Goal: Task Accomplishment & Management: Manage account settings

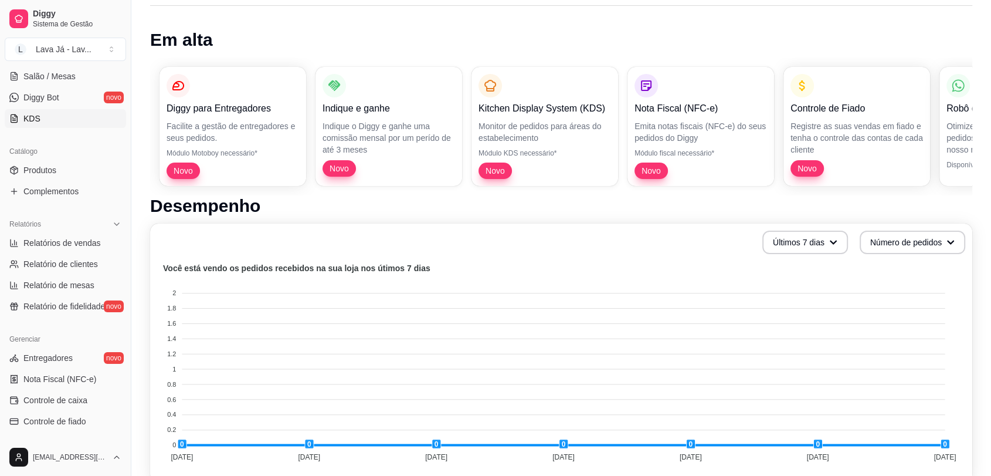
scroll to position [238, 0]
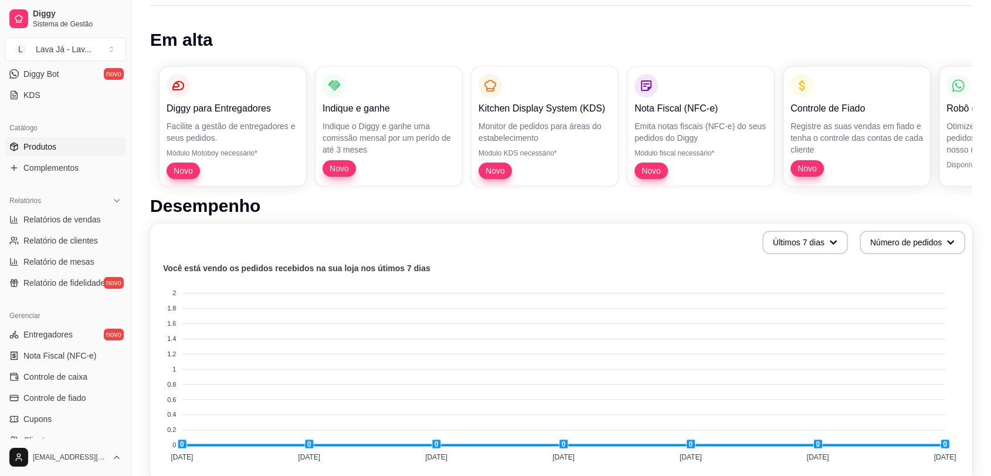
click at [52, 142] on span "Produtos" at bounding box center [39, 147] width 33 height 12
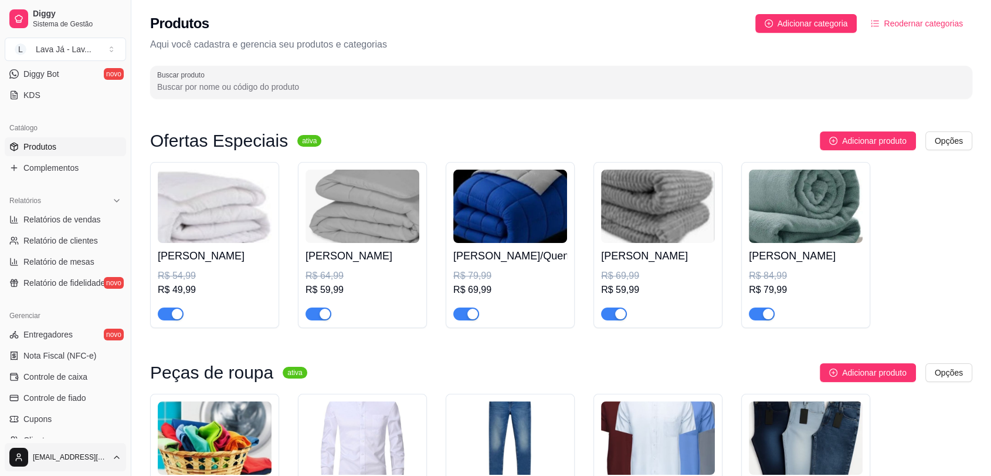
click at [68, 460] on html "Diggy Sistema de Gestão L Lava Já - Lav ... Loja aberta Plano Essencial até 30/…" at bounding box center [495, 238] width 991 height 476
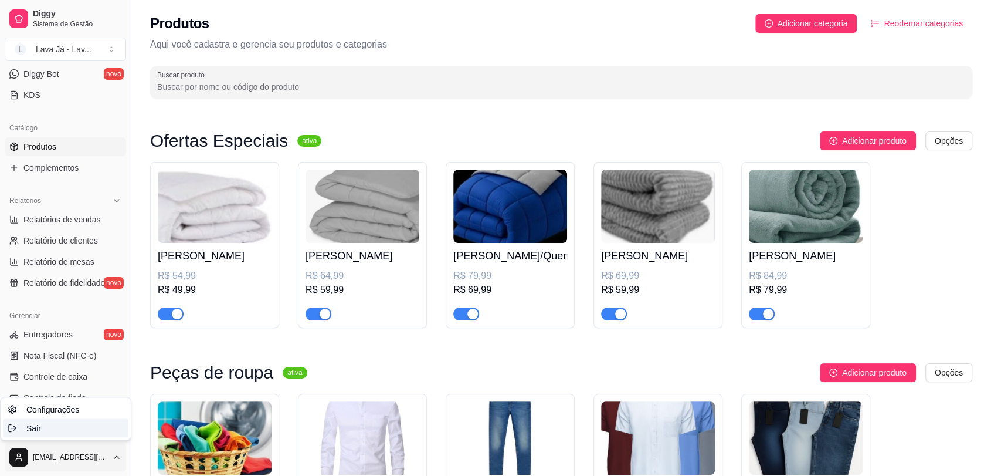
click at [34, 424] on span "Sair" at bounding box center [33, 428] width 15 height 12
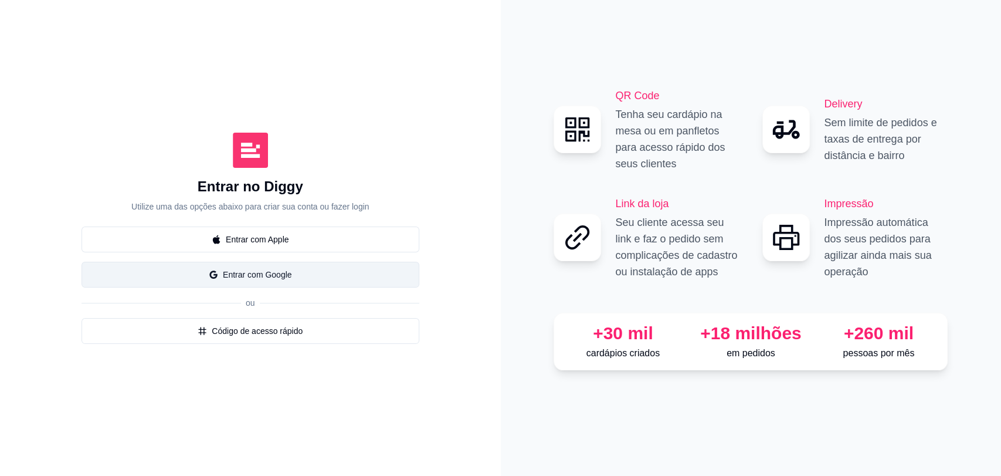
click at [279, 273] on button "Entrar com Google" at bounding box center [251, 275] width 338 height 26
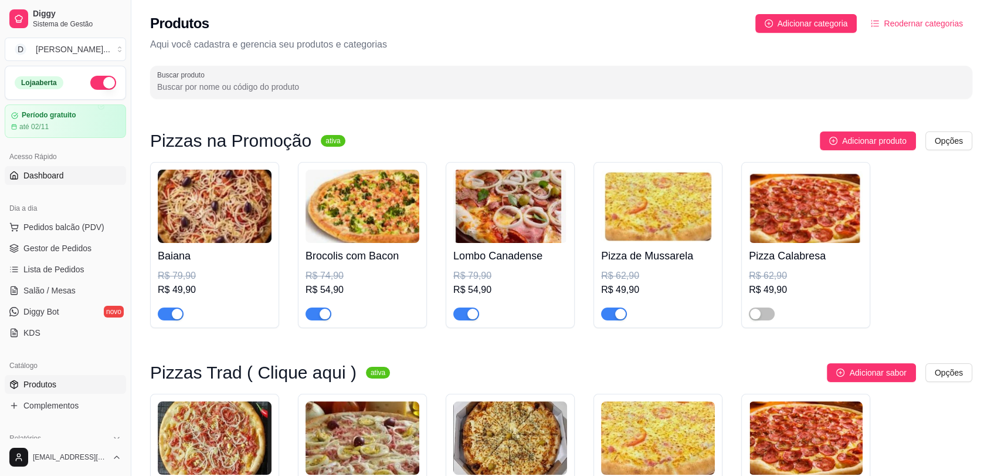
click at [49, 179] on span "Dashboard" at bounding box center [43, 176] width 40 height 12
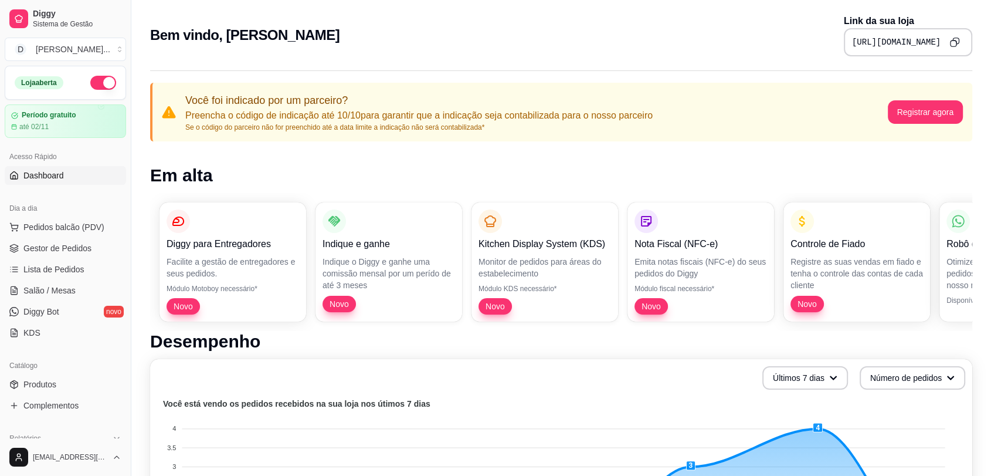
click at [958, 38] on icon "Copy to clipboard" at bounding box center [955, 42] width 10 height 10
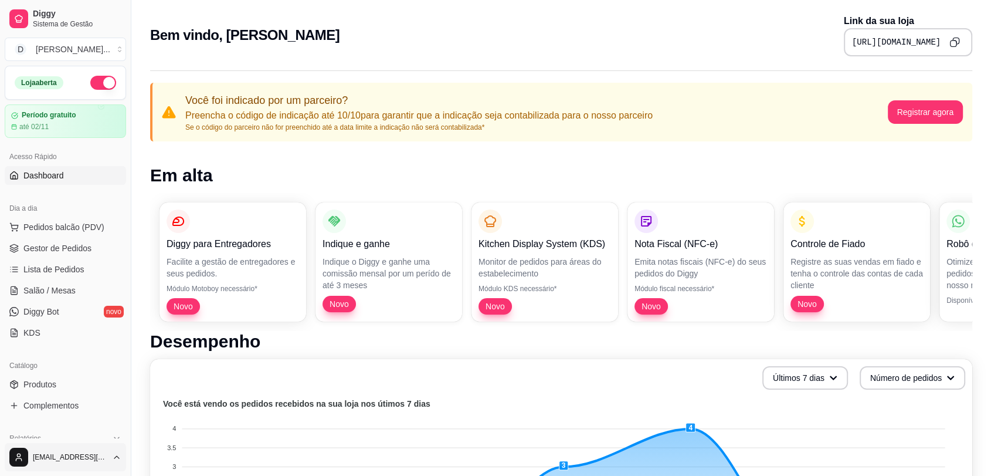
click at [114, 462] on html "Diggy Sistema de Gestão D Divino Sabor ... Loja aberta Período gratuito até 02/…" at bounding box center [495, 238] width 991 height 476
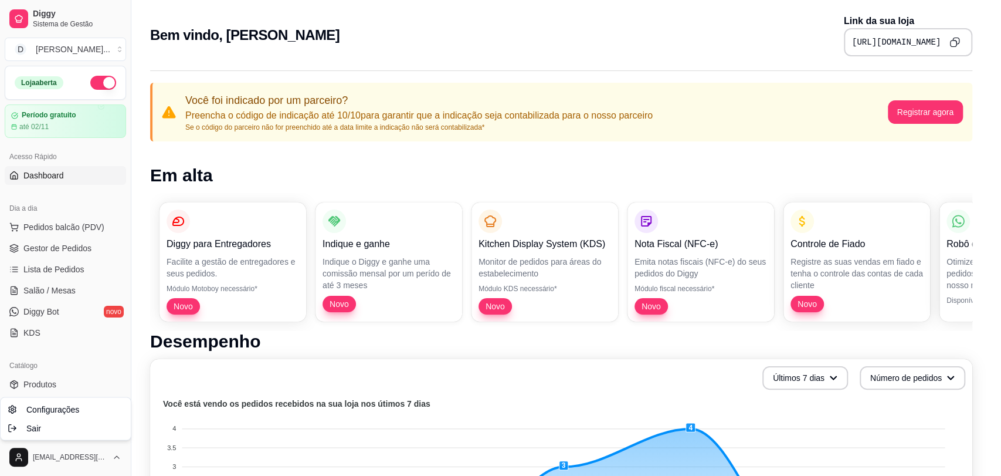
click at [70, 458] on html "Diggy Sistema de Gestão D Divino Sabor ... Loja aberta Período gratuito até 02/…" at bounding box center [500, 238] width 1001 height 476
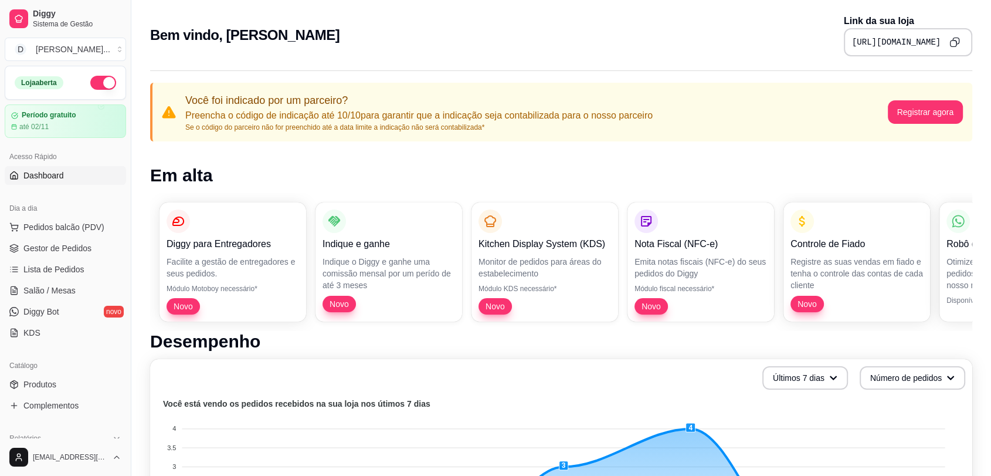
click at [70, 458] on span "divinosaborsabordivino7@gmail.com" at bounding box center [70, 456] width 74 height 9
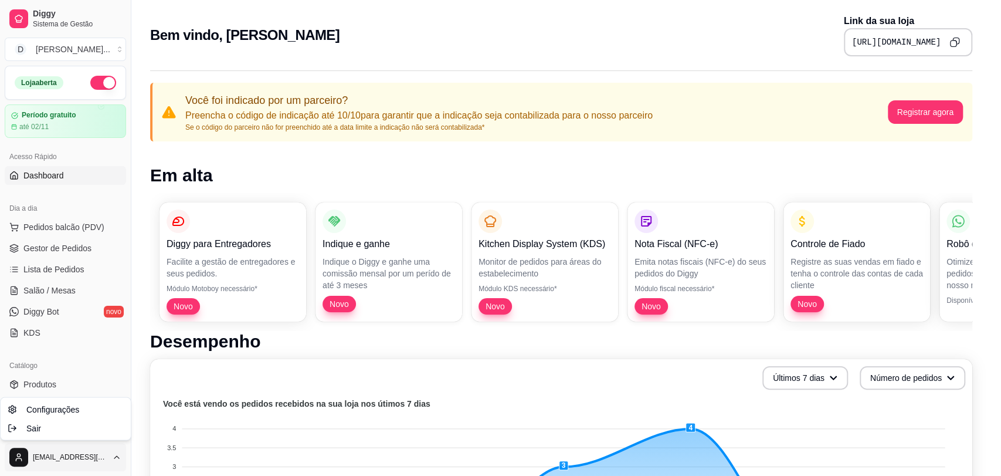
click at [118, 461] on html "Diggy Sistema de Gestão D Divino Sabor ... Loja aberta Período gratuito até 02/…" at bounding box center [500, 238] width 1001 height 476
click at [69, 412] on span "Configurações" at bounding box center [52, 409] width 53 height 12
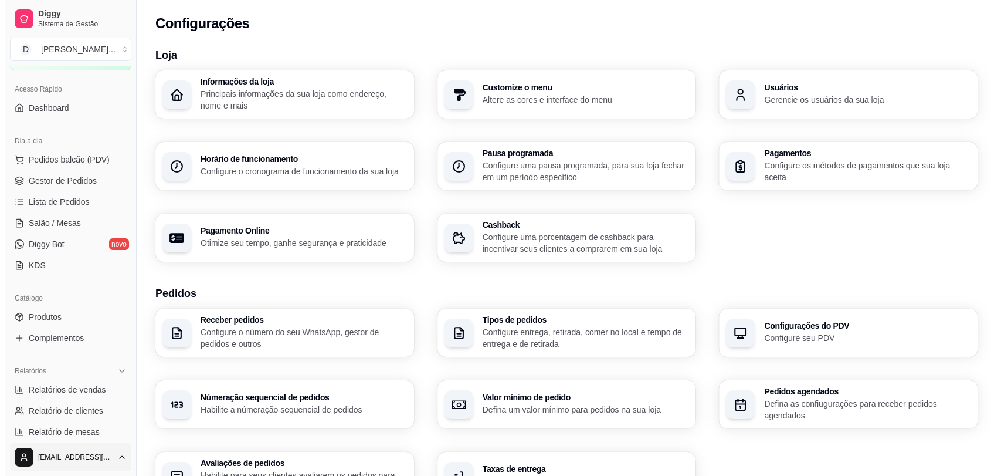
scroll to position [195, 0]
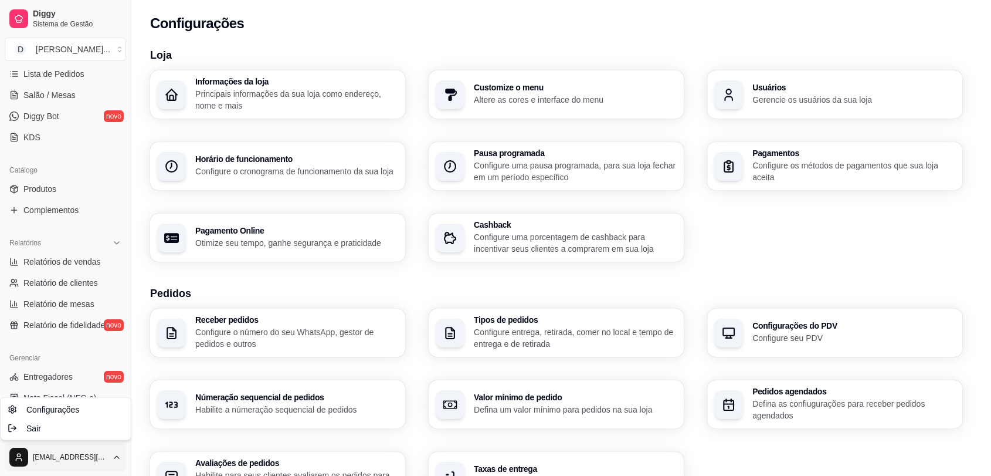
click at [72, 452] on html "Diggy Sistema de Gestão D Divino Sabor ... Loja aberta Período gratuito até 02/…" at bounding box center [495, 238] width 991 height 476
click at [36, 425] on span "Sair" at bounding box center [33, 428] width 15 height 12
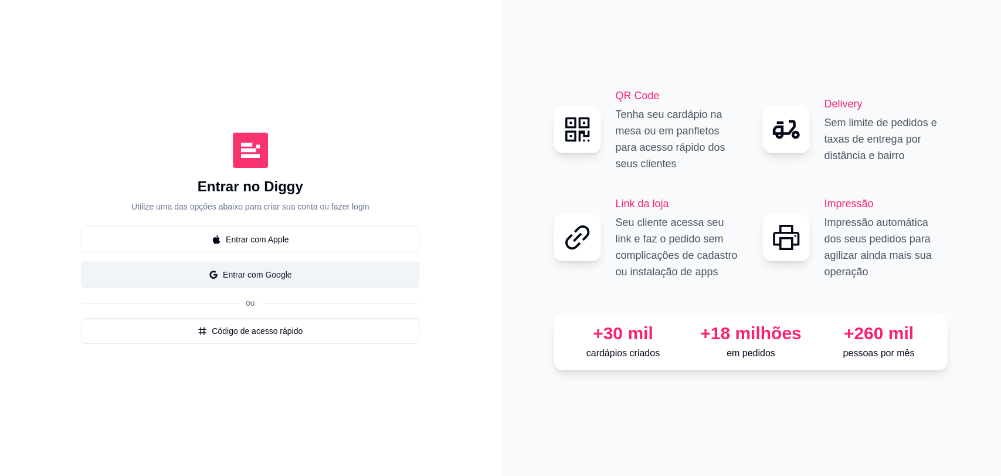
click at [253, 283] on button "Entrar com Google" at bounding box center [251, 275] width 338 height 26
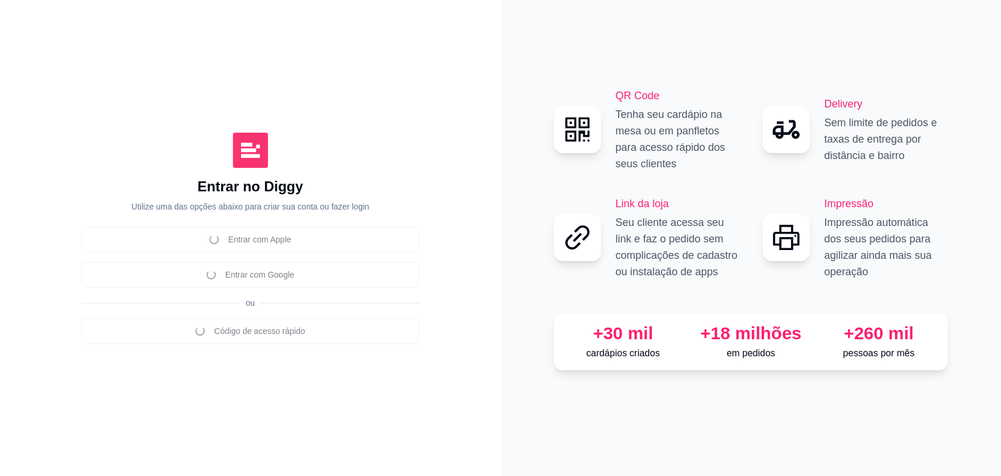
click at [264, 277] on div "Entrar com Apple Entrar com Google ou Código de acesso rápido" at bounding box center [251, 284] width 338 height 117
